Goal: Check status: Check status

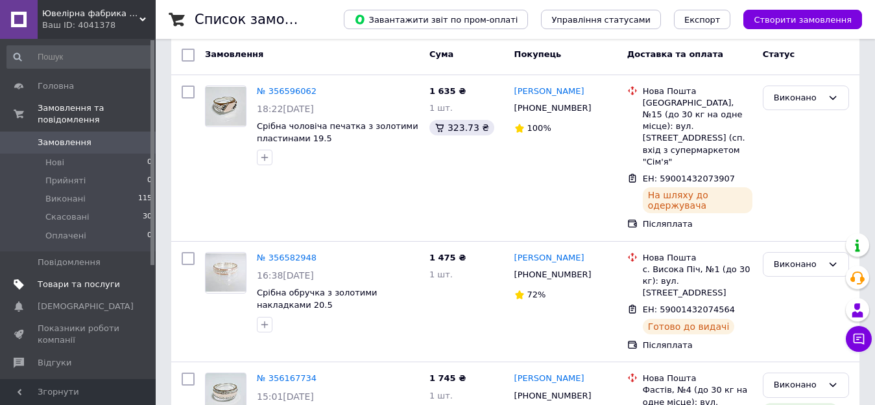
scroll to position [172, 0]
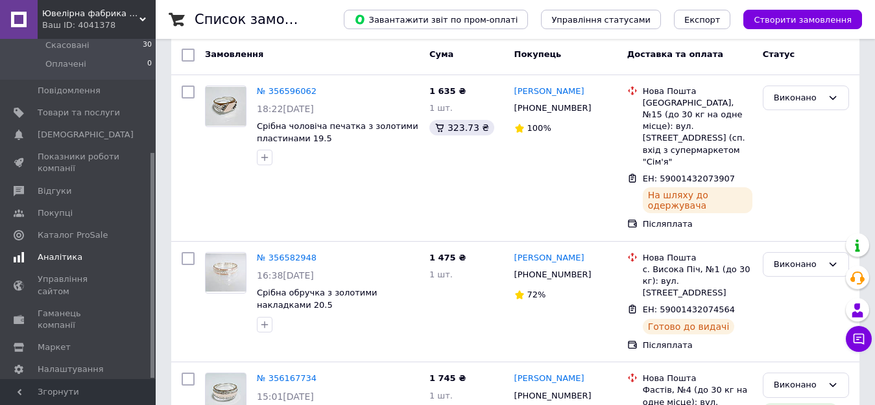
click at [62, 252] on span "Аналітика" at bounding box center [60, 258] width 45 height 12
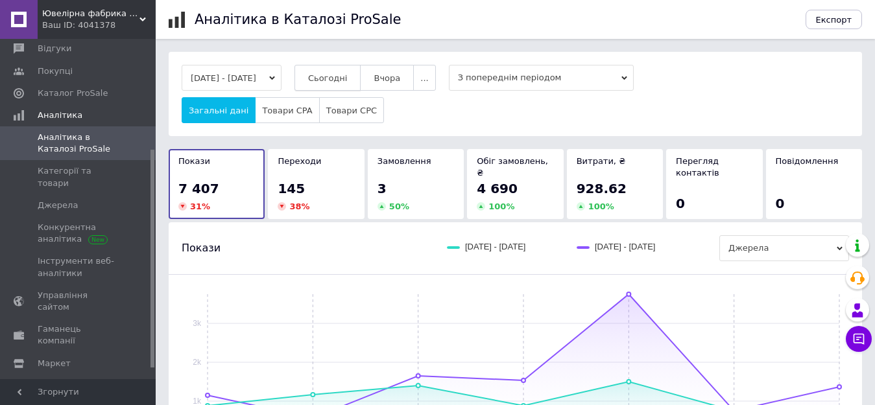
click at [347, 78] on span "Сьогодні" at bounding box center [328, 78] width 40 height 10
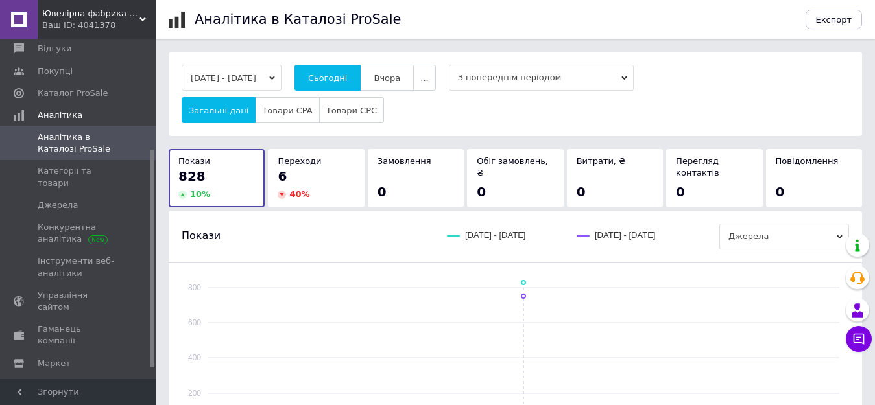
click at [400, 74] on span "Вчора" at bounding box center [386, 78] width 27 height 10
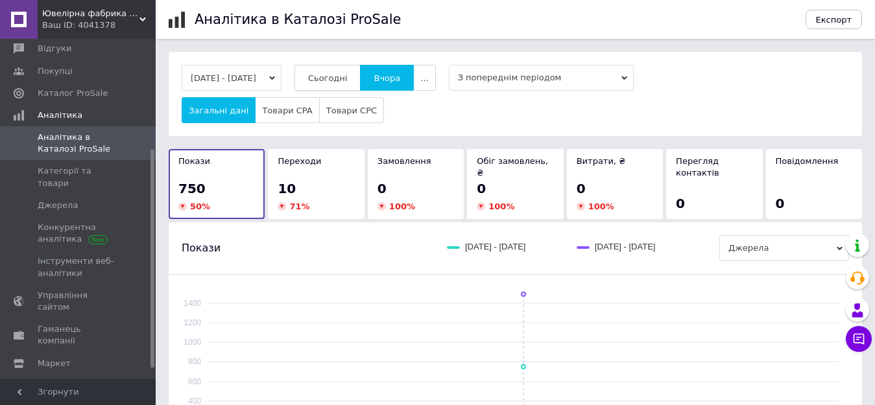
click at [331, 76] on span "Сьогодні" at bounding box center [328, 78] width 40 height 10
